Goal: Information Seeking & Learning: Learn about a topic

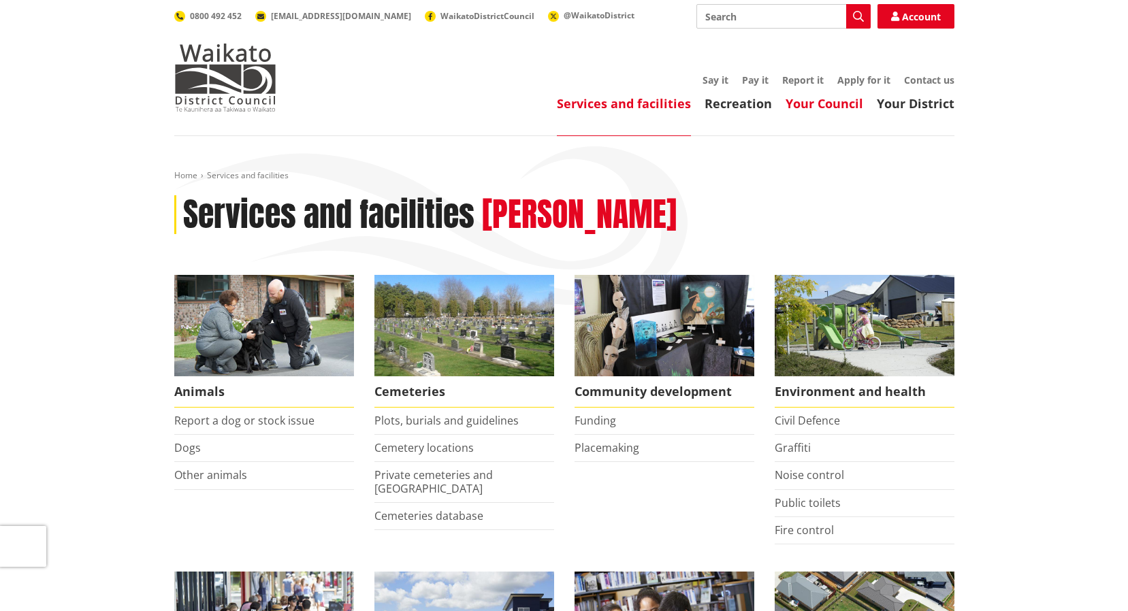
click at [855, 102] on link "Your Council" at bounding box center [824, 103] width 78 height 16
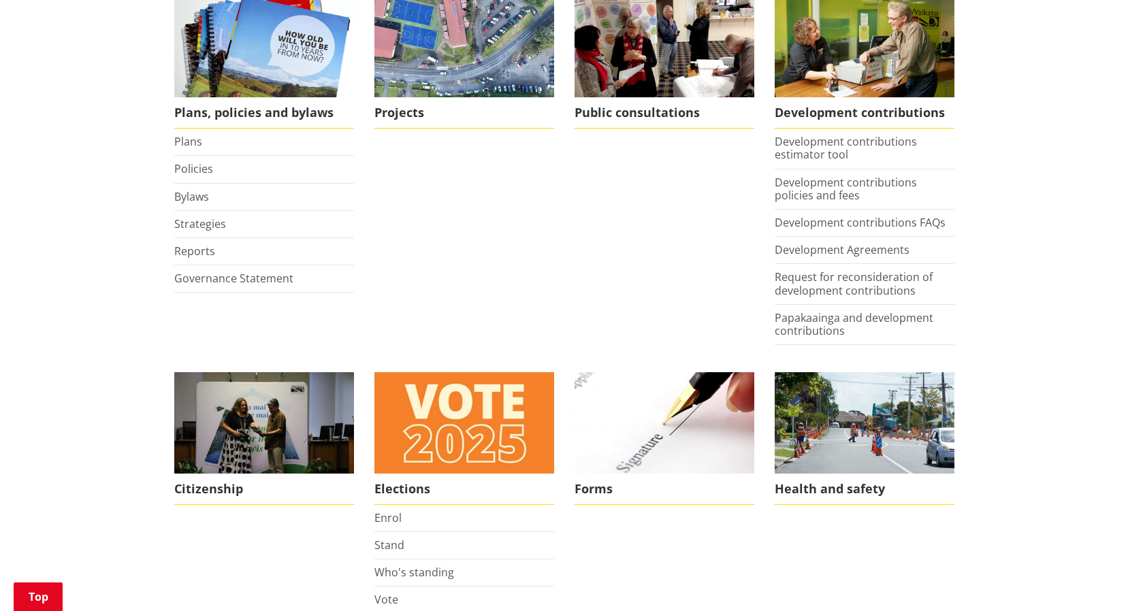
scroll to position [817, 0]
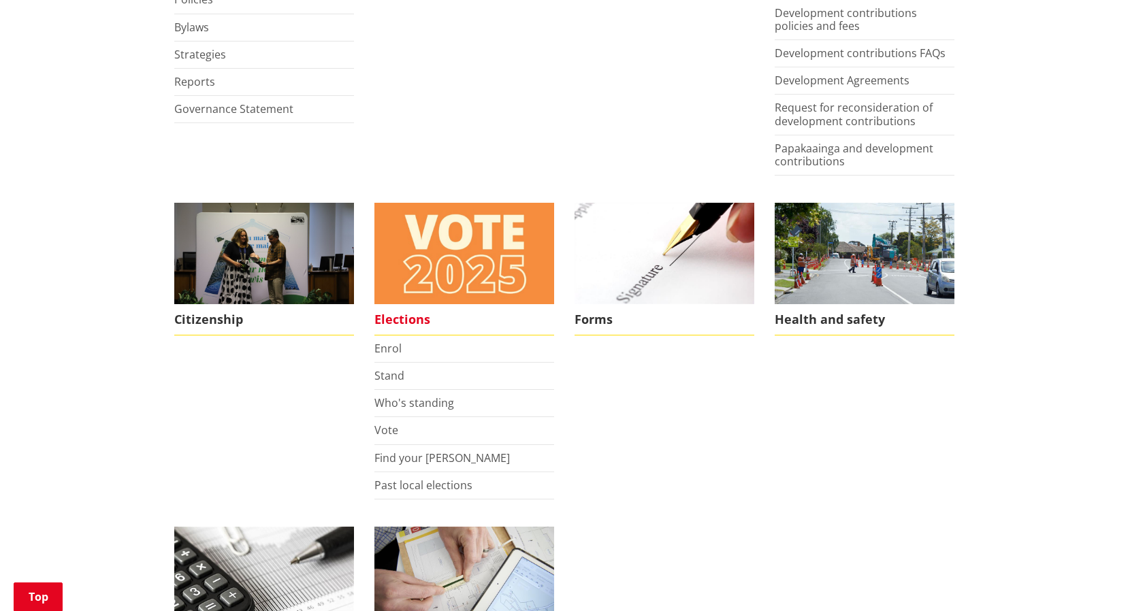
click at [412, 321] on span "Elections" at bounding box center [464, 319] width 180 height 31
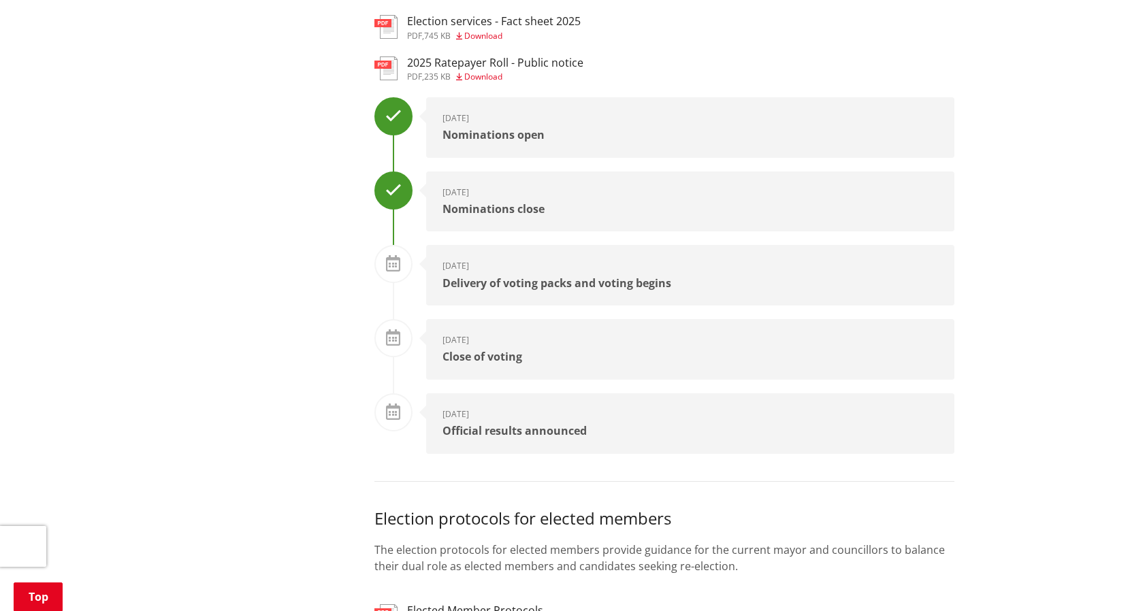
scroll to position [681, 0]
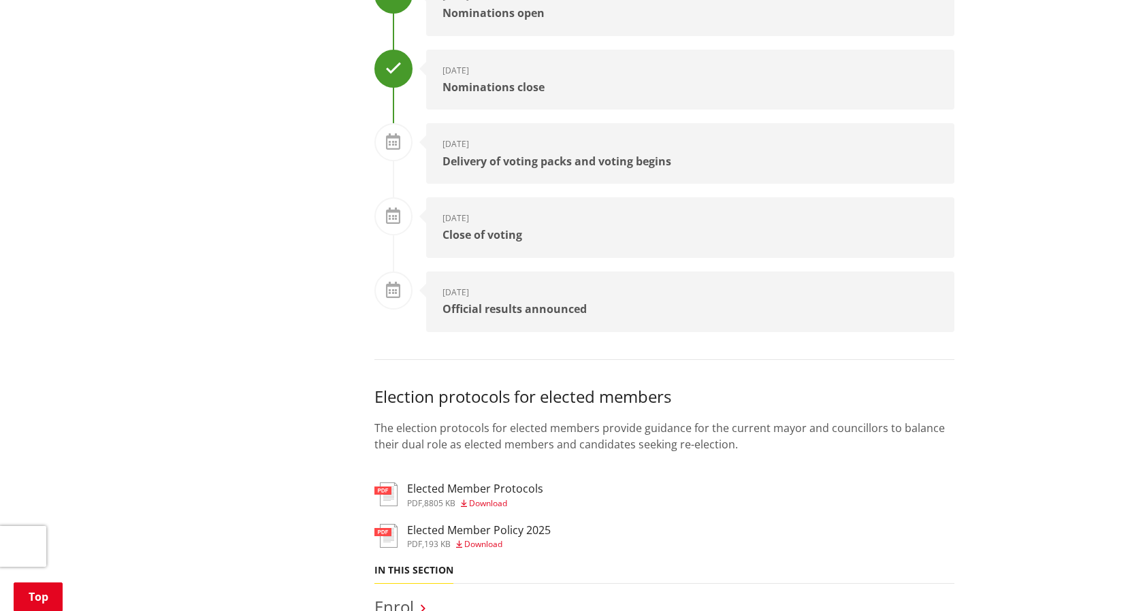
click at [546, 228] on div "[DATE] Close of voting" at bounding box center [690, 227] width 528 height 61
click at [455, 224] on div "[DATE] Close of voting" at bounding box center [690, 227] width 528 height 61
click at [393, 212] on icon at bounding box center [393, 216] width 14 height 16
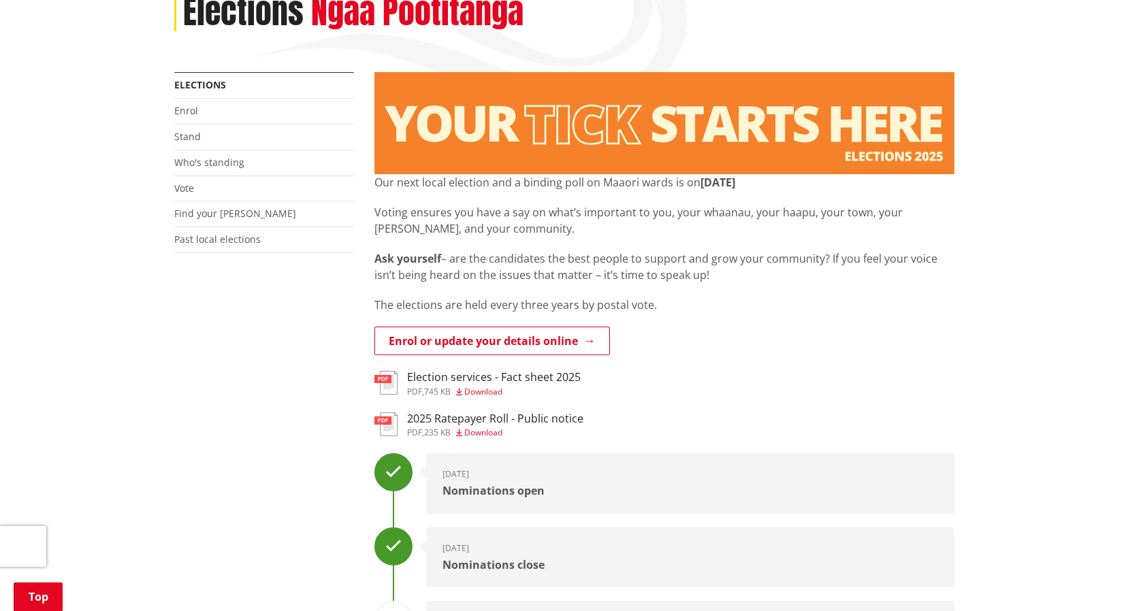
scroll to position [204, 0]
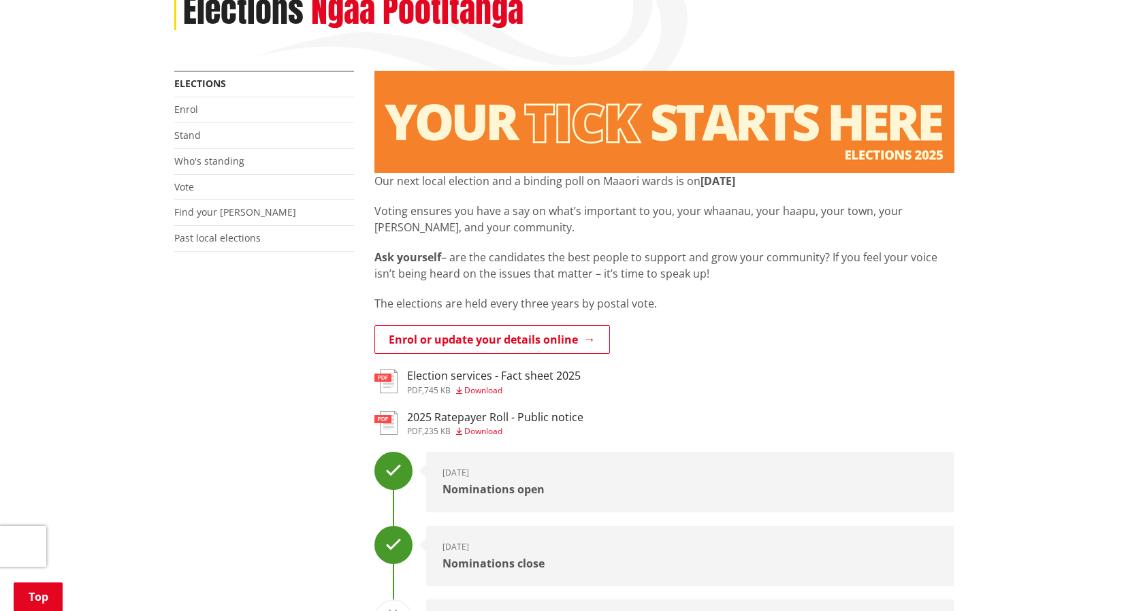
click at [502, 392] on span "Download" at bounding box center [483, 391] width 38 height 12
